Goal: Browse casually: Explore the website without a specific task or goal

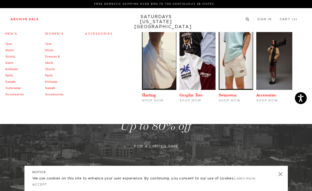
click at [13, 82] on link "Sweats" at bounding box center [10, 81] width 11 height 3
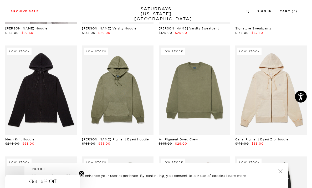
scroll to position [346, 0]
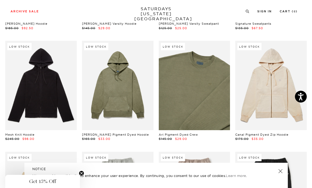
click at [178, 76] on link at bounding box center [194, 85] width 71 height 89
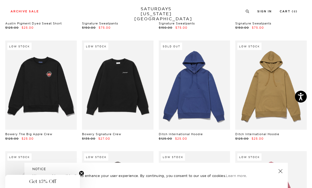
scroll to position [570, 0]
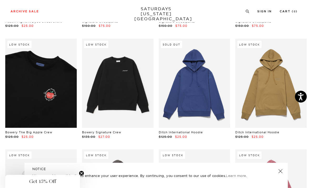
click at [54, 91] on link at bounding box center [40, 83] width 71 height 89
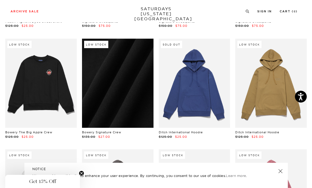
click at [114, 78] on link at bounding box center [117, 83] width 71 height 89
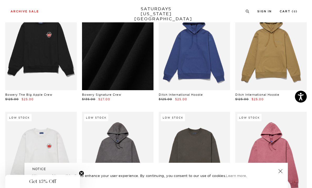
scroll to position [662, 0]
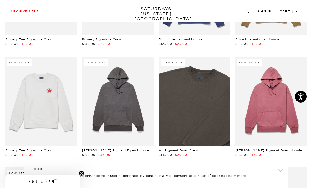
click at [194, 93] on link at bounding box center [194, 100] width 71 height 89
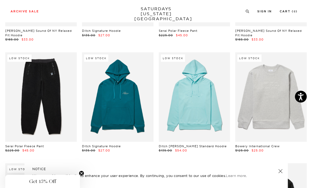
scroll to position [1004, 0]
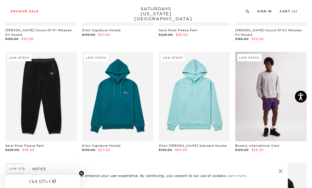
click at [256, 95] on link at bounding box center [270, 96] width 71 height 89
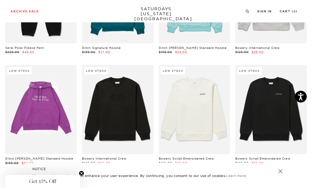
scroll to position [1115, 0]
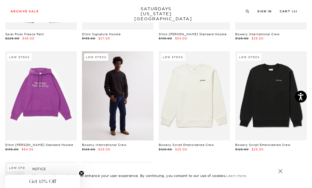
click at [124, 79] on link at bounding box center [117, 95] width 71 height 89
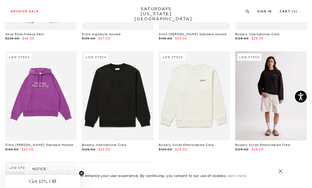
click at [275, 71] on link at bounding box center [270, 95] width 71 height 89
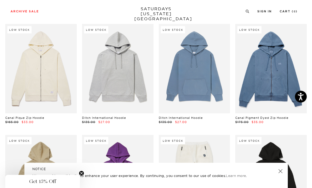
scroll to position [734, 0]
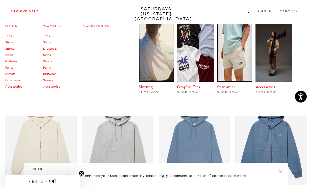
click at [13, 80] on link "Outerwear" at bounding box center [12, 80] width 15 height 4
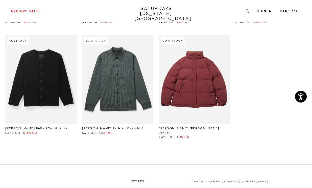
scroll to position [811, 0]
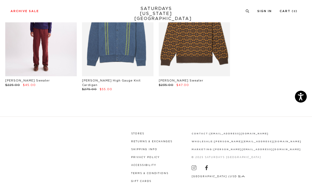
scroll to position [182, 0]
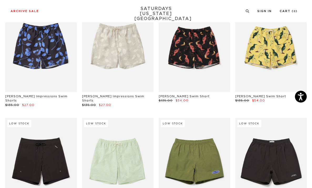
scroll to position [50, 0]
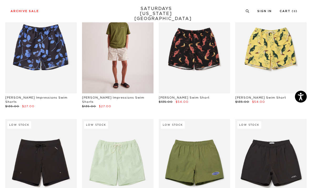
click at [98, 42] on link at bounding box center [117, 48] width 71 height 89
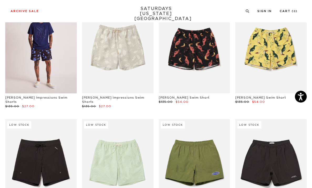
click at [53, 54] on link at bounding box center [40, 48] width 71 height 89
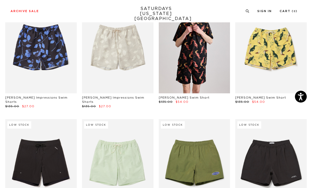
click at [211, 57] on link at bounding box center [194, 48] width 71 height 89
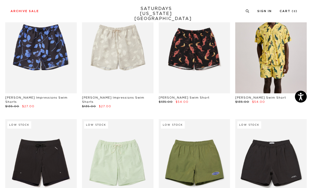
click at [269, 50] on link at bounding box center [270, 48] width 71 height 89
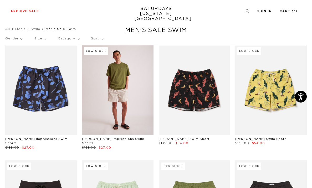
scroll to position [0, 0]
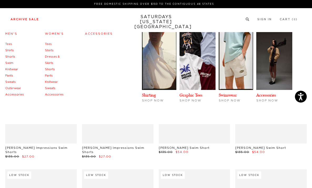
click at [12, 57] on link "Shorts" at bounding box center [10, 56] width 10 height 3
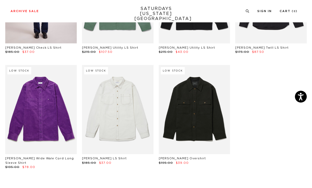
scroll to position [1473, 0]
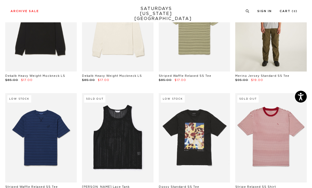
scroll to position [93, 0]
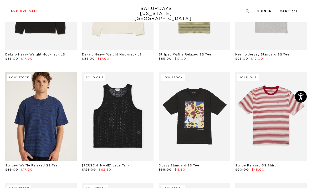
click at [35, 100] on link at bounding box center [40, 116] width 71 height 89
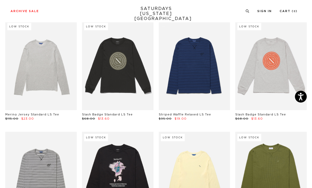
scroll to position [478, 0]
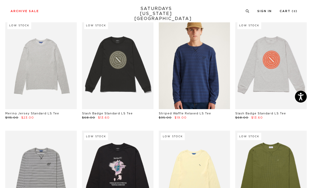
click at [171, 62] on link at bounding box center [194, 64] width 71 height 89
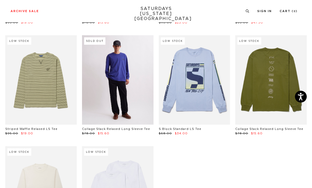
scroll to position [681, 0]
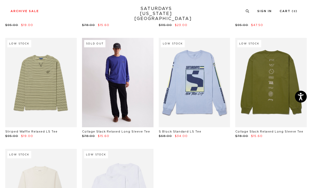
click at [119, 66] on link at bounding box center [117, 82] width 71 height 89
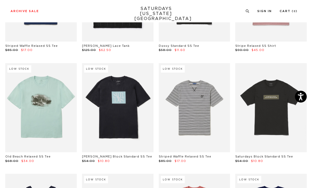
scroll to position [30, 2]
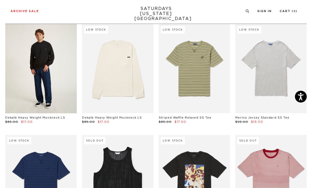
click at [32, 57] on link at bounding box center [40, 68] width 71 height 89
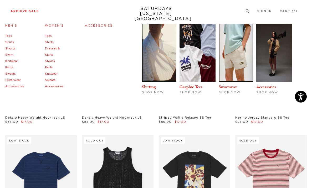
click at [16, 86] on link "Accessories" at bounding box center [14, 86] width 19 height 3
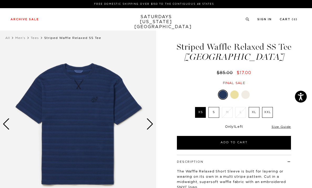
click at [256, 112] on label "XL" at bounding box center [254, 112] width 11 height 11
click at [0, 0] on input "XL" at bounding box center [0, 0] width 0 height 0
click at [266, 111] on label "XXL" at bounding box center [267, 112] width 11 height 11
click at [0, 0] on input "XXL" at bounding box center [0, 0] width 0 height 0
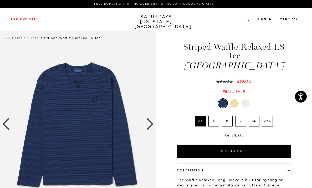
click at [255, 116] on label "XL" at bounding box center [254, 121] width 11 height 11
click at [0, 0] on input "XL" at bounding box center [0, 0] width 0 height 0
click at [266, 116] on label "XXL" at bounding box center [267, 121] width 11 height 11
click at [0, 0] on input "XXL" at bounding box center [0, 0] width 0 height 0
